Goal: Task Accomplishment & Management: Use online tool/utility

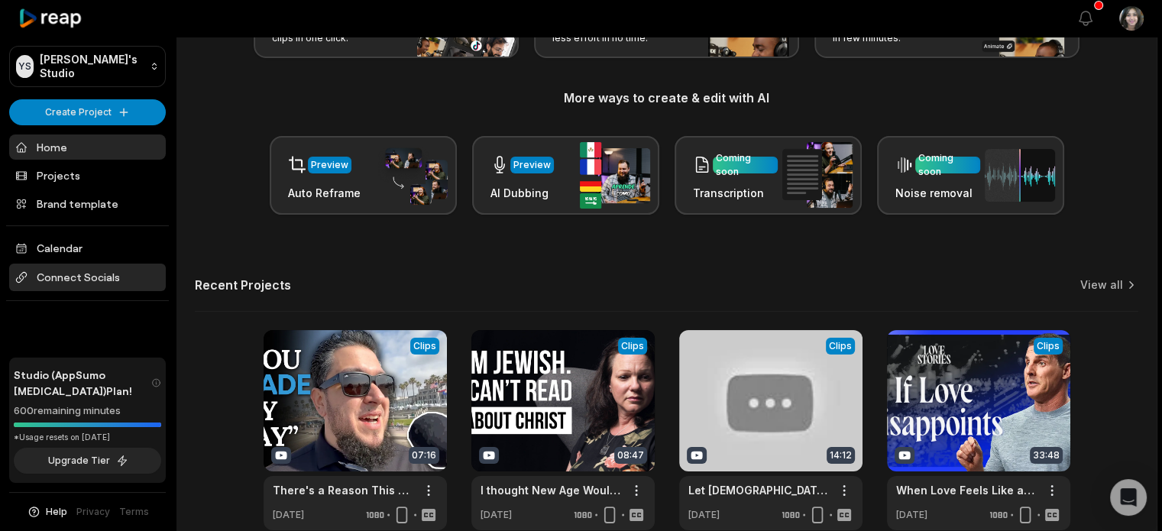
click at [87, 266] on span "Connect Socials" at bounding box center [87, 278] width 157 height 28
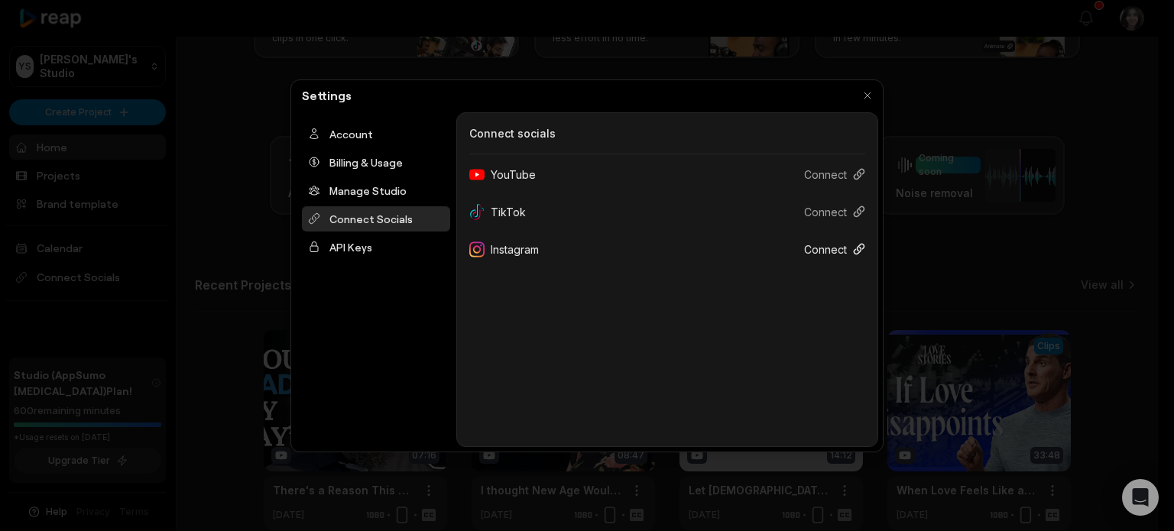
click at [836, 248] on button "Connect" at bounding box center [828, 249] width 73 height 28
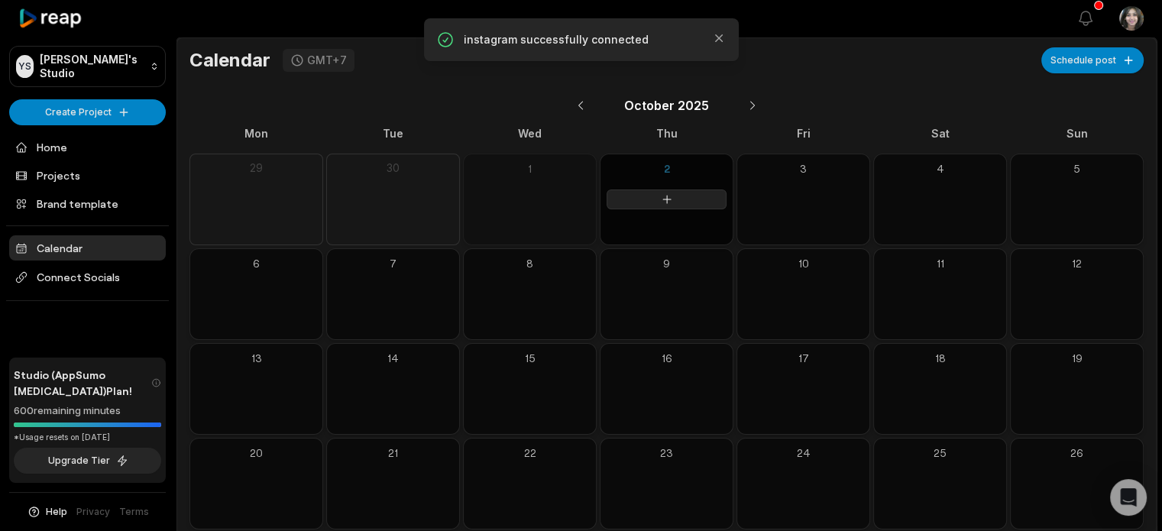
click at [665, 202] on icon at bounding box center [667, 199] width 12 height 12
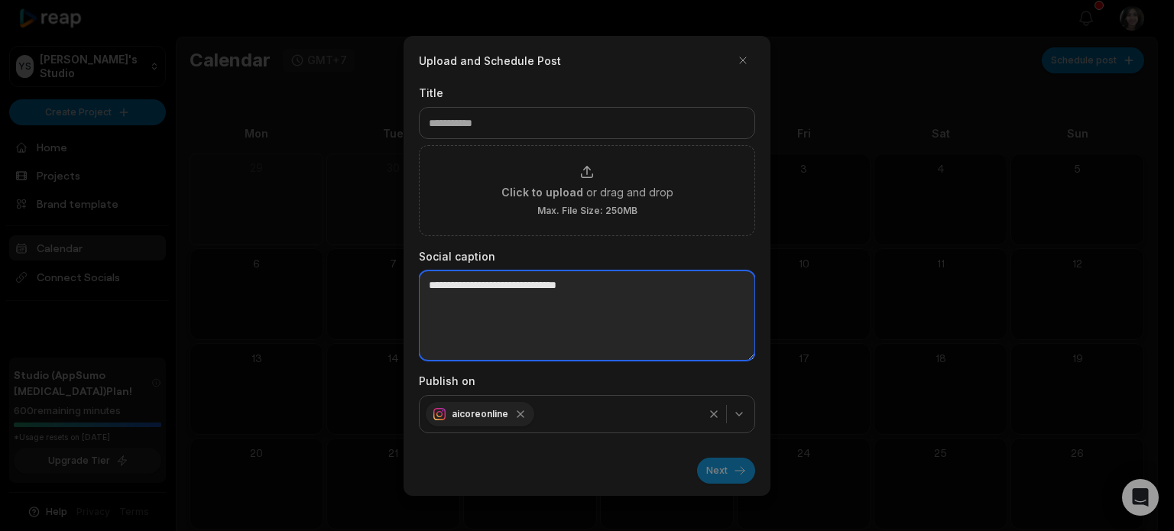
click at [523, 306] on textarea at bounding box center [587, 315] width 336 height 90
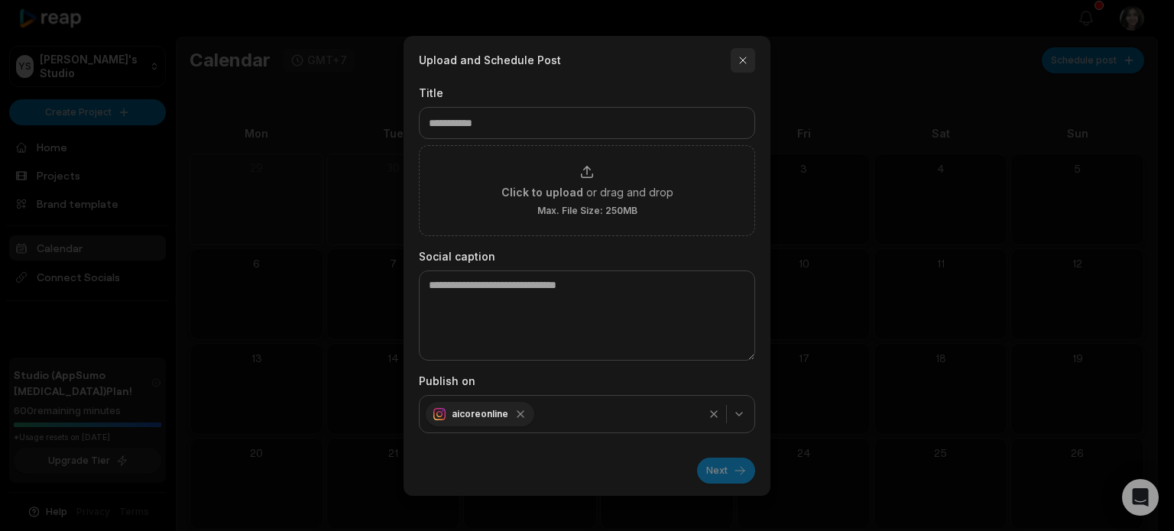
click at [742, 58] on button "button" at bounding box center [742, 60] width 24 height 24
